Goal: Information Seeking & Learning: Learn about a topic

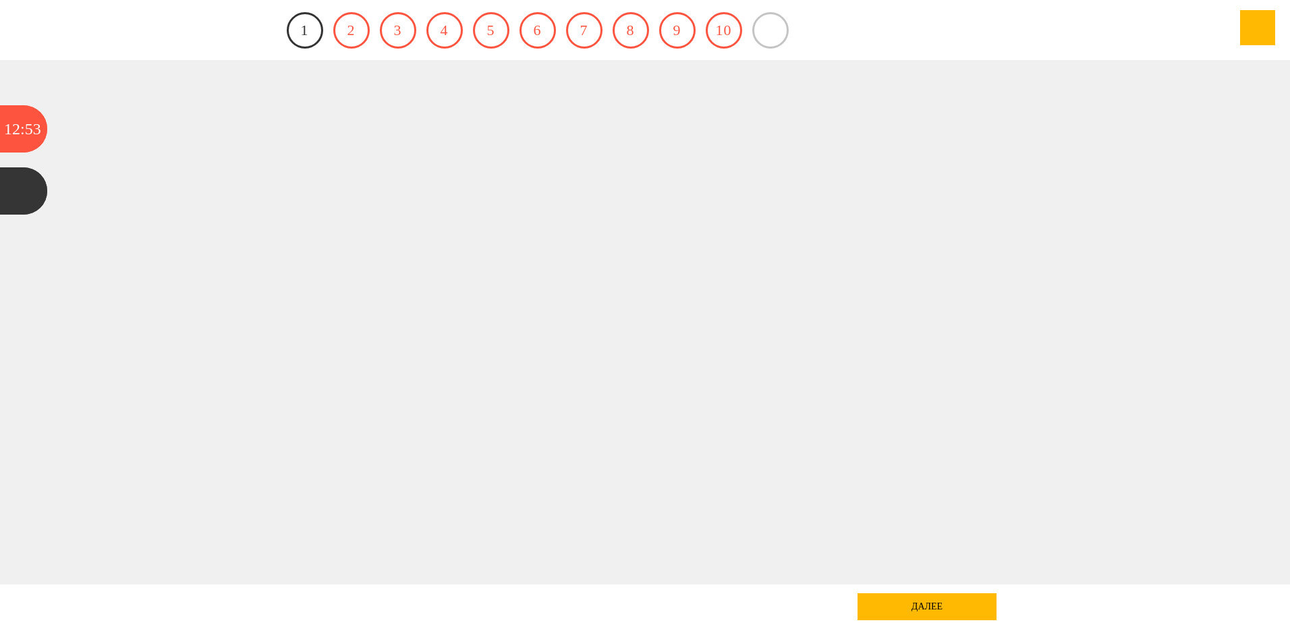
click at [311, 32] on link "1" at bounding box center [305, 30] width 36 height 36
click at [345, 30] on link "2" at bounding box center [351, 30] width 36 height 36
click at [18, 131] on div "12" at bounding box center [12, 128] width 16 height 47
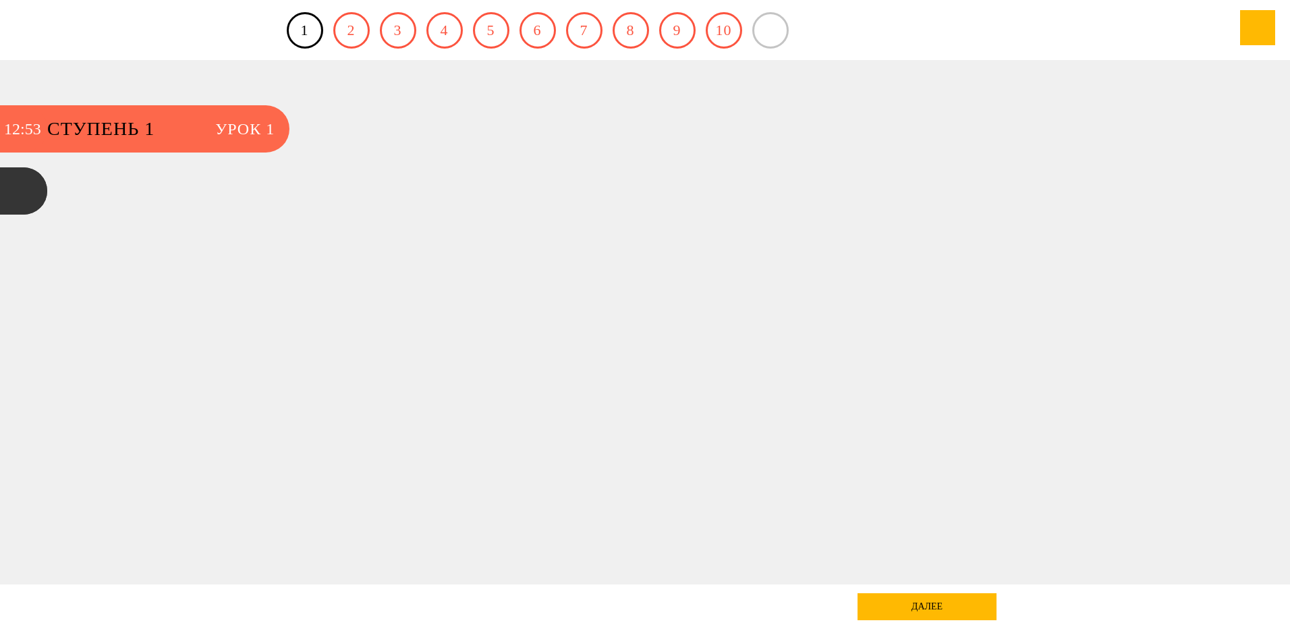
click at [121, 130] on span "Ступень 1" at bounding box center [124, 128] width 155 height 47
click at [240, 131] on span "Урок 1" at bounding box center [244, 128] width 59 height 47
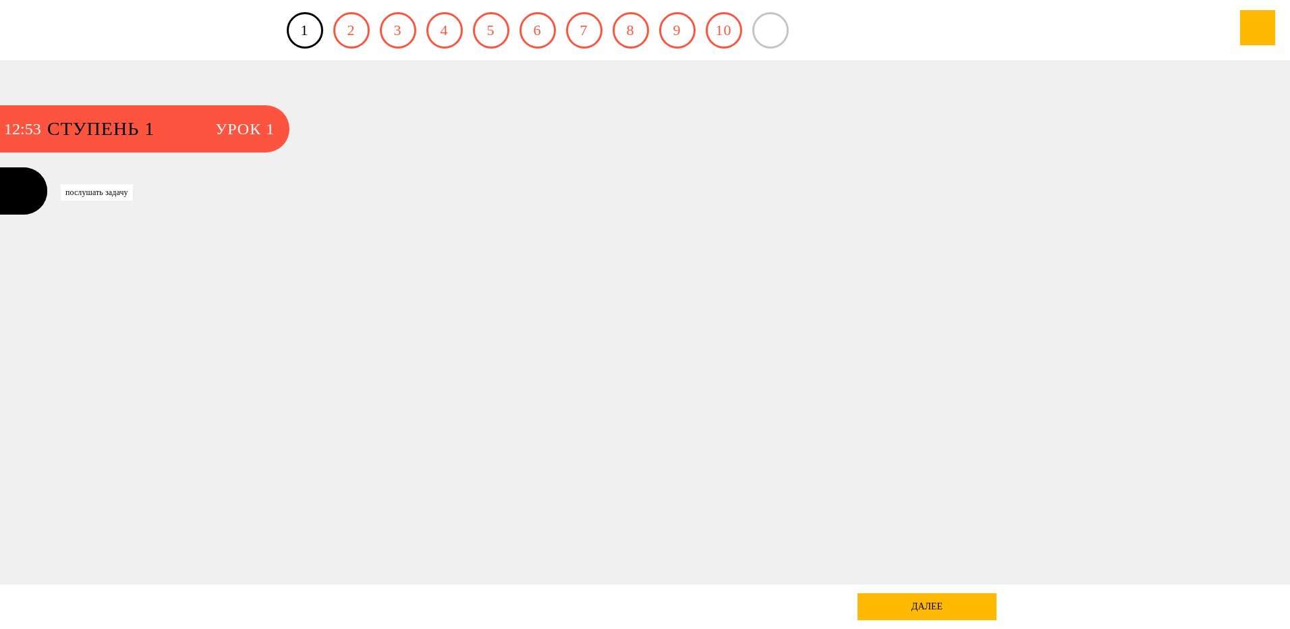
click at [30, 187] on div at bounding box center [23, 190] width 47 height 47
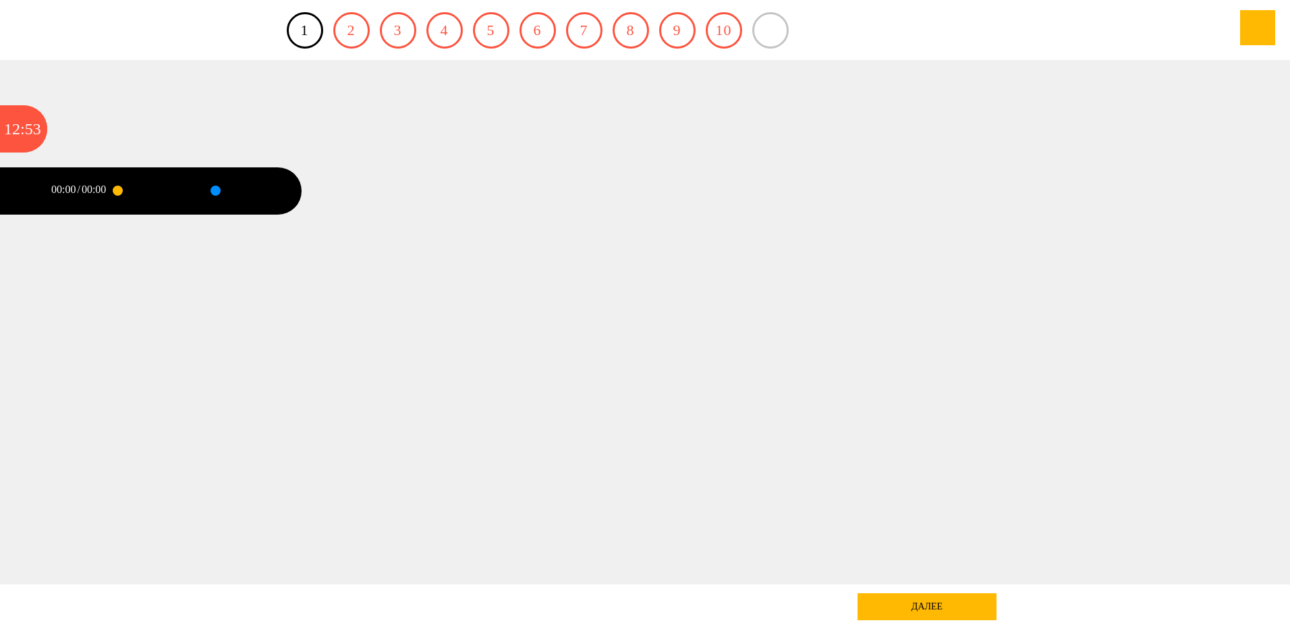
click at [65, 199] on div "00:00 / 00:00" at bounding box center [82, 190] width 70 height 47
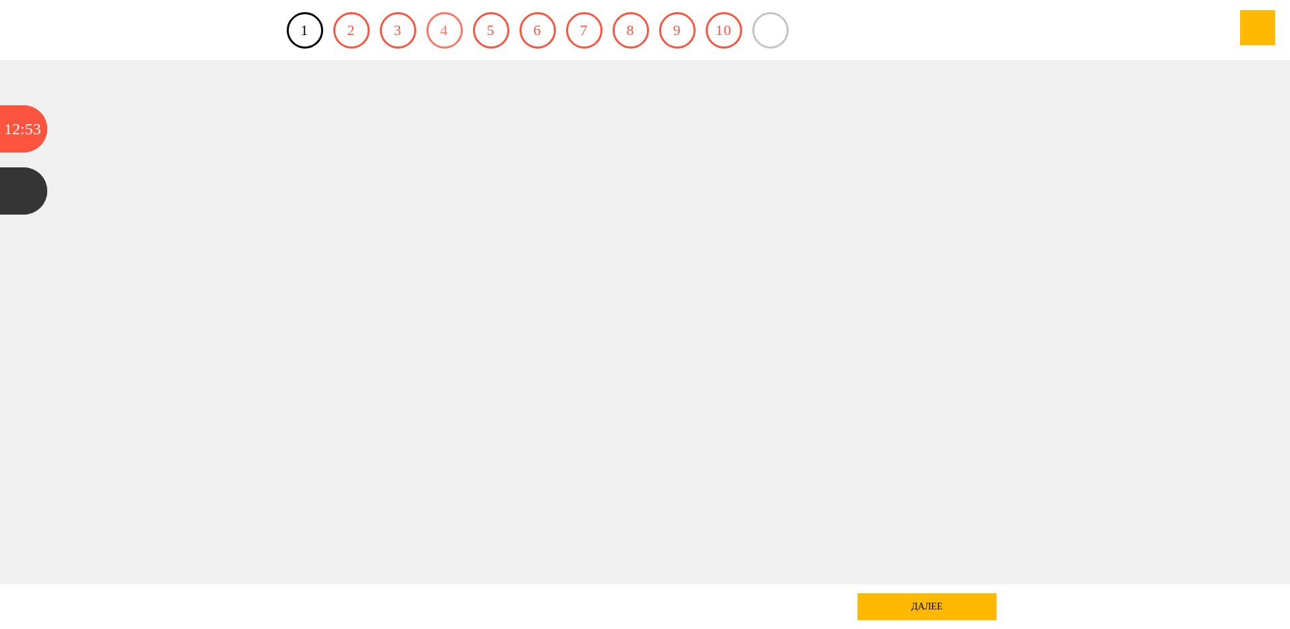
click at [450, 32] on link "4" at bounding box center [444, 30] width 36 height 36
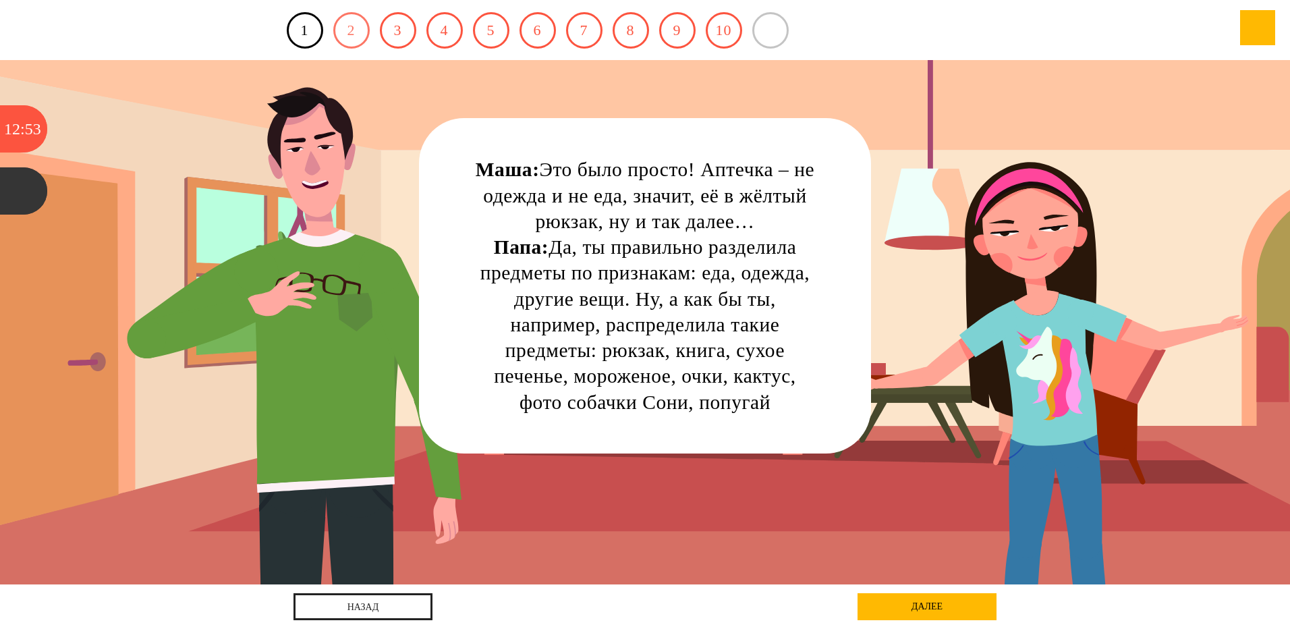
click at [352, 34] on link "2" at bounding box center [351, 30] width 36 height 36
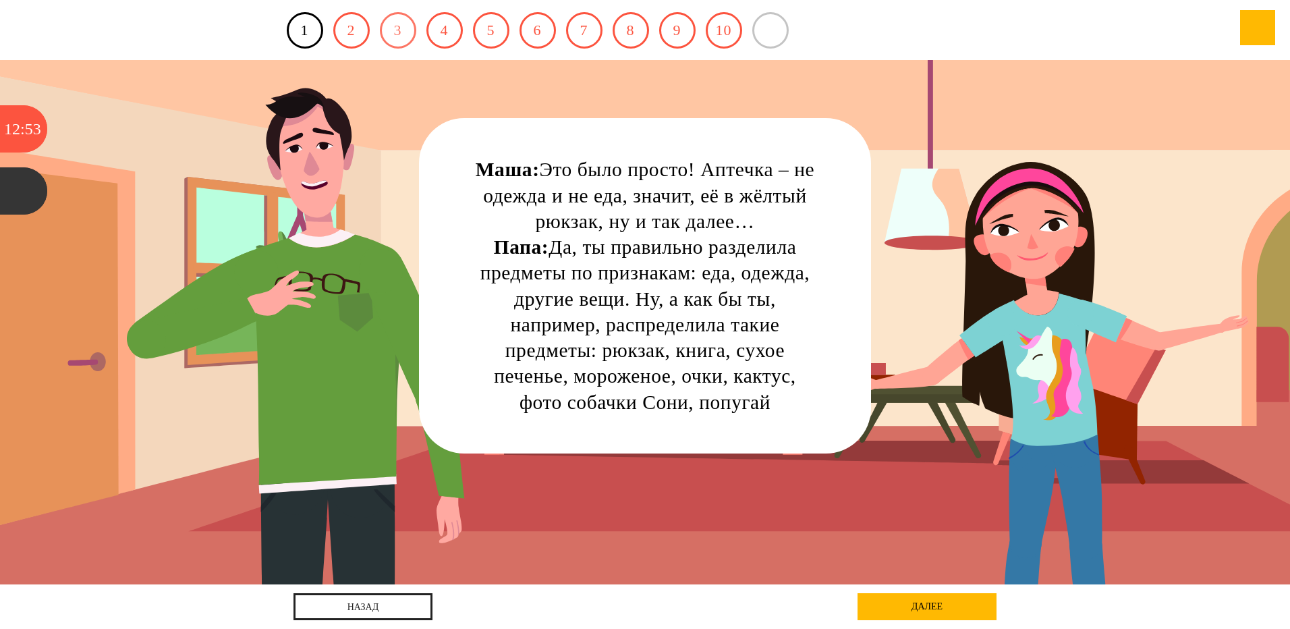
click at [401, 34] on link "3" at bounding box center [398, 30] width 36 height 36
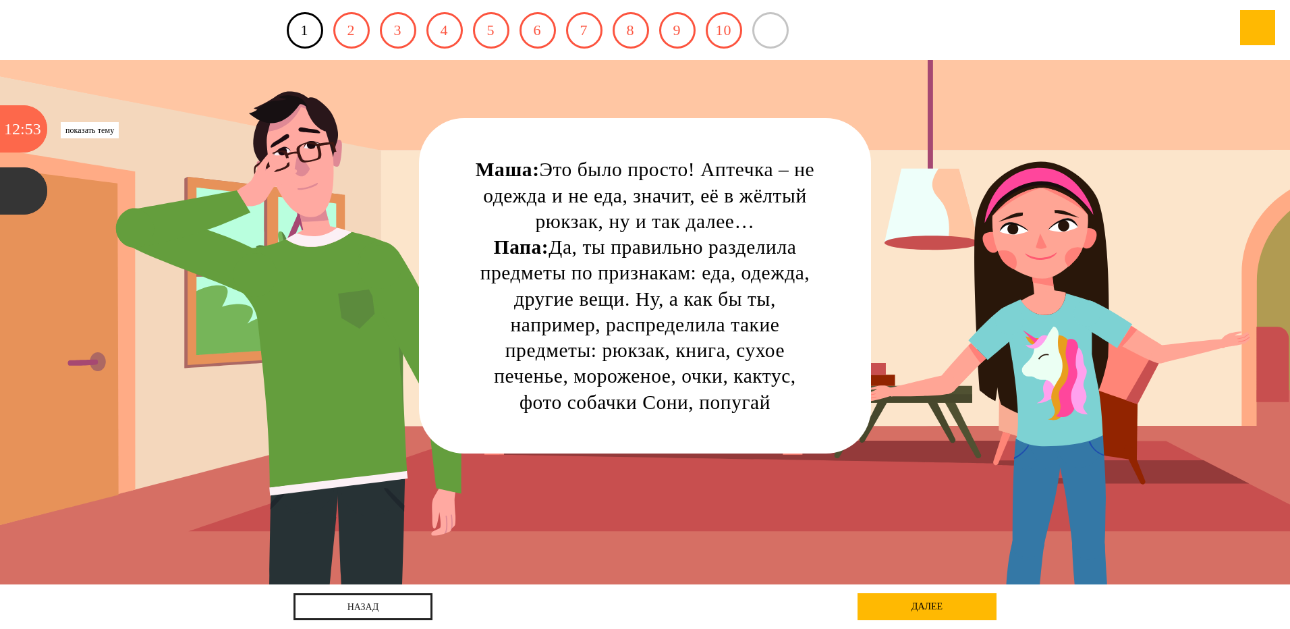
click at [26, 128] on div "53" at bounding box center [33, 128] width 16 height 47
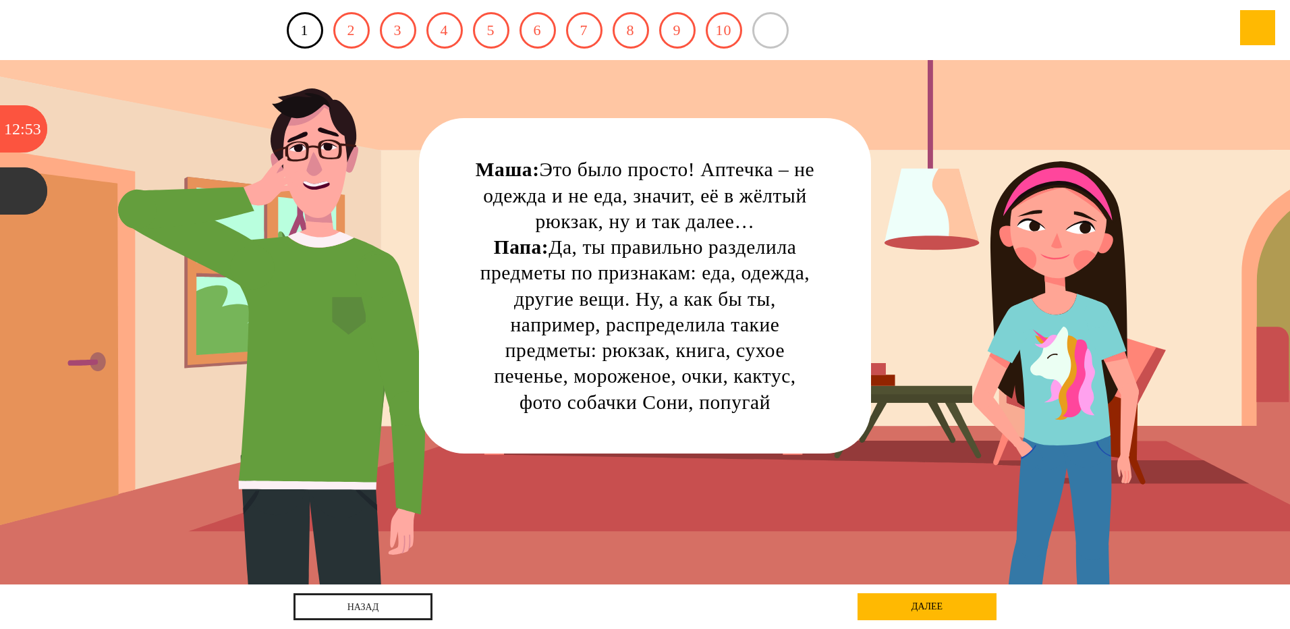
click at [925, 603] on link "далее" at bounding box center [927, 606] width 139 height 27
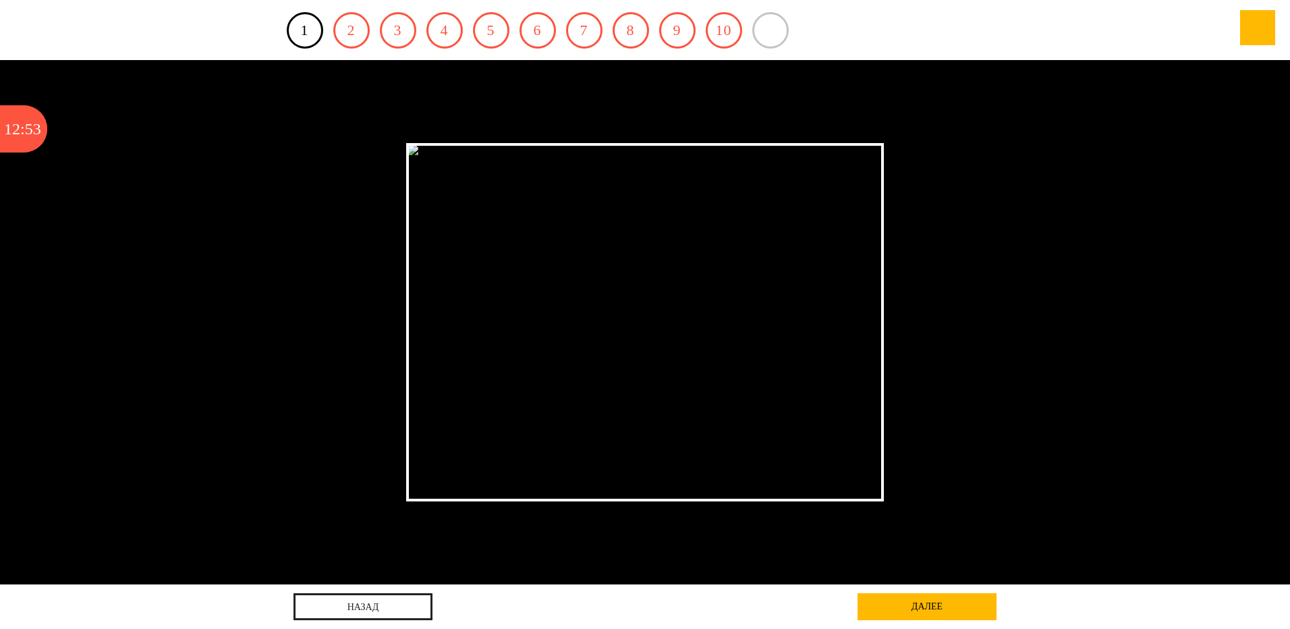
click at [413, 150] on img at bounding box center [645, 322] width 478 height 358
click at [711, 319] on img at bounding box center [645, 322] width 478 height 358
click at [354, 28] on link "2" at bounding box center [351, 30] width 36 height 36
